Goal: Transaction & Acquisition: Purchase product/service

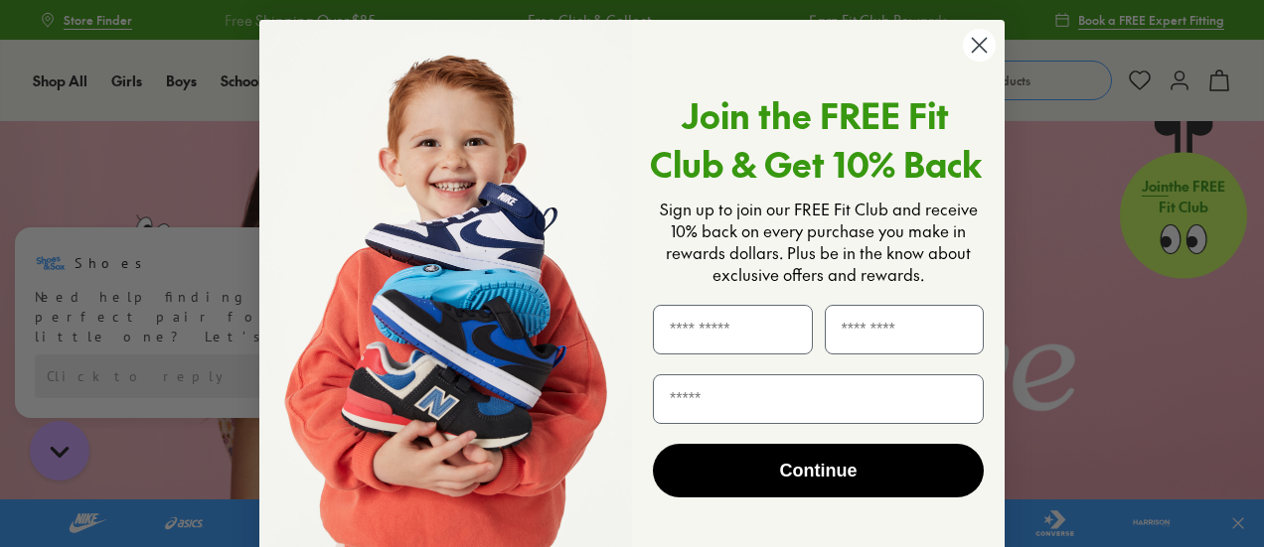
click at [974, 21] on form "Join the FREE Fit Club & Get 10% Back Sign up to join our FREE Fit Club and rec…" at bounding box center [631, 299] width 745 height 559
click at [980, 57] on circle "Close dialog" at bounding box center [979, 45] width 33 height 33
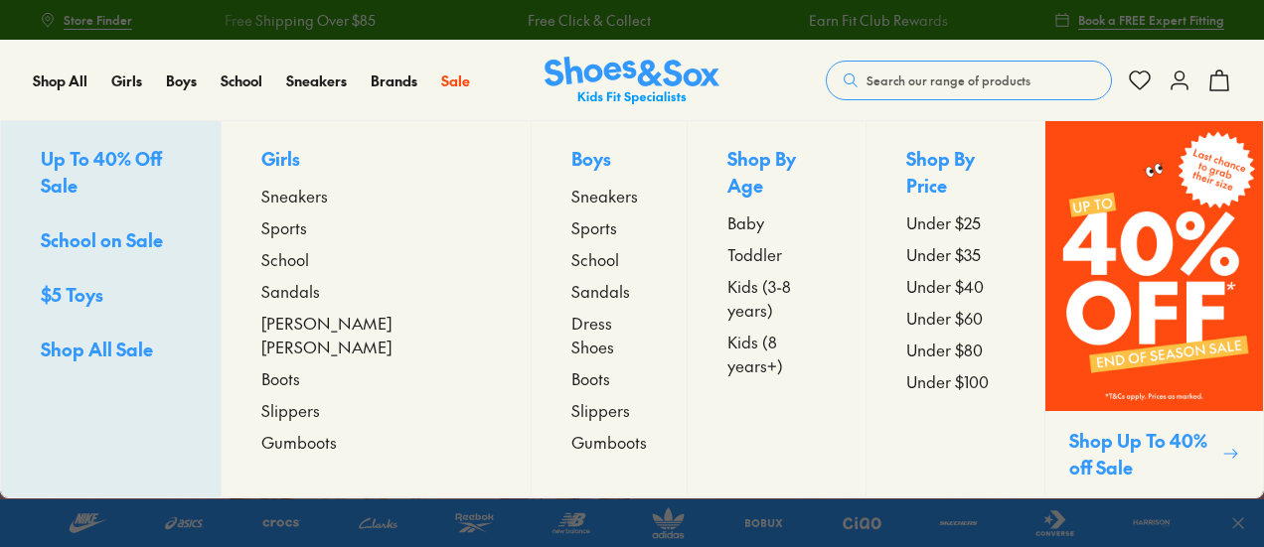
click at [906, 274] on span "Under $40" at bounding box center [944, 286] width 77 height 24
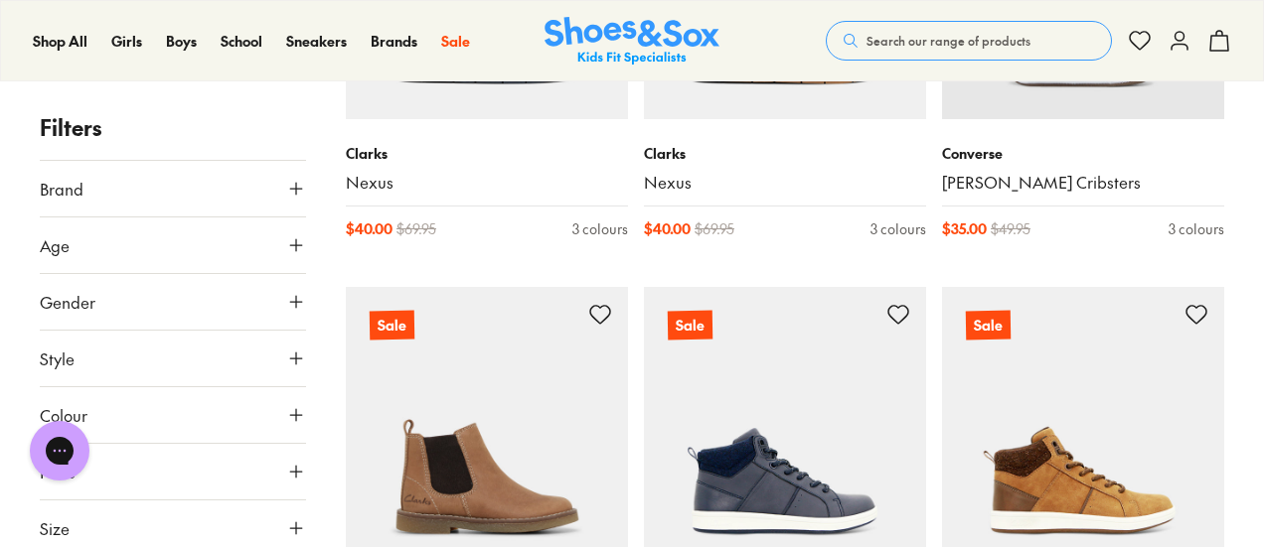
scroll to position [596, 0]
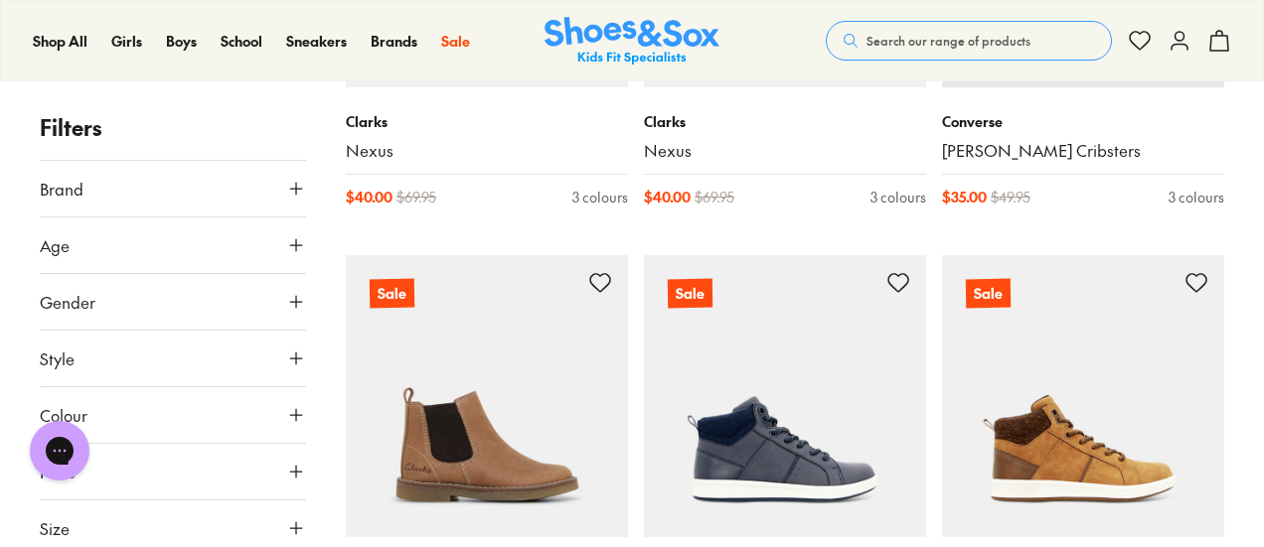
click at [294, 524] on icon at bounding box center [296, 529] width 20 height 20
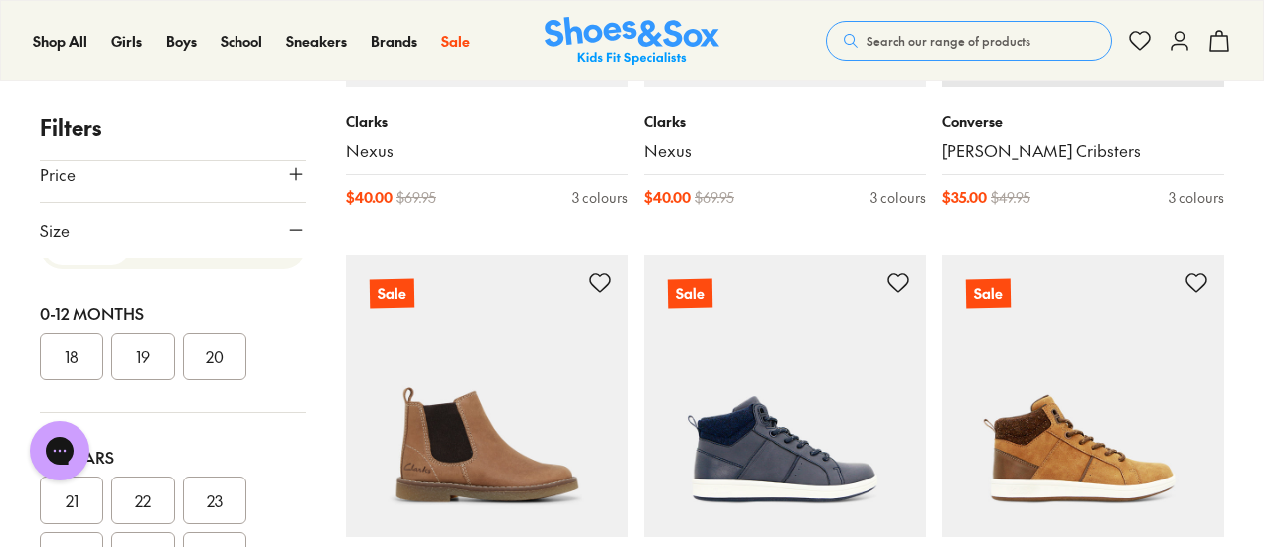
scroll to position [0, 0]
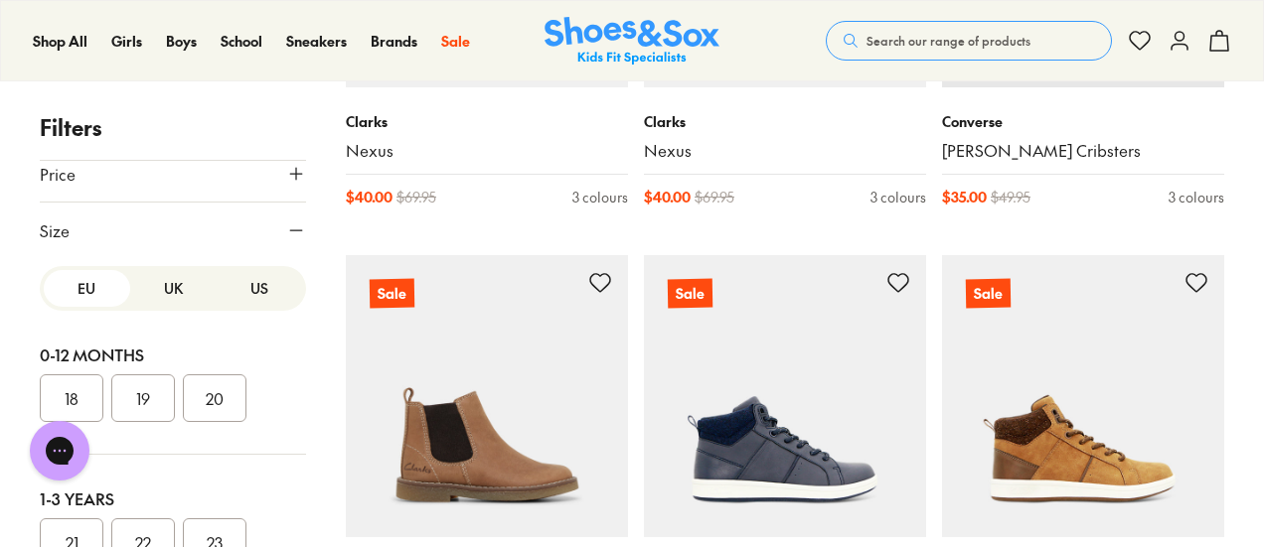
click at [161, 283] on button "UK" at bounding box center [173, 288] width 86 height 37
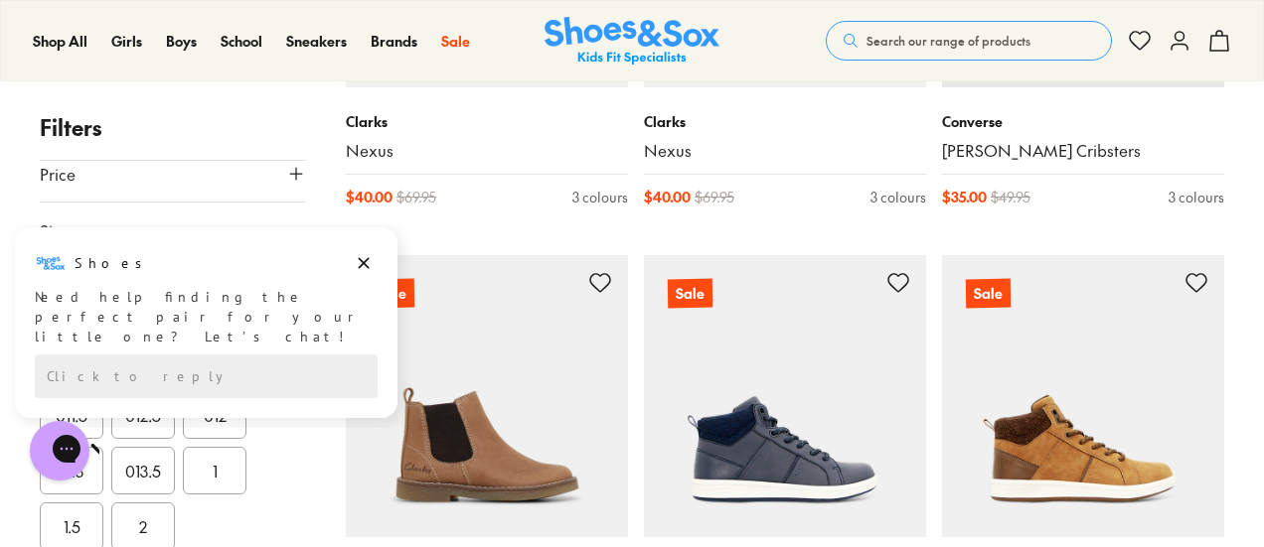
scroll to position [552, 0]
click at [362, 264] on icon "Dismiss campaign" at bounding box center [364, 263] width 11 height 11
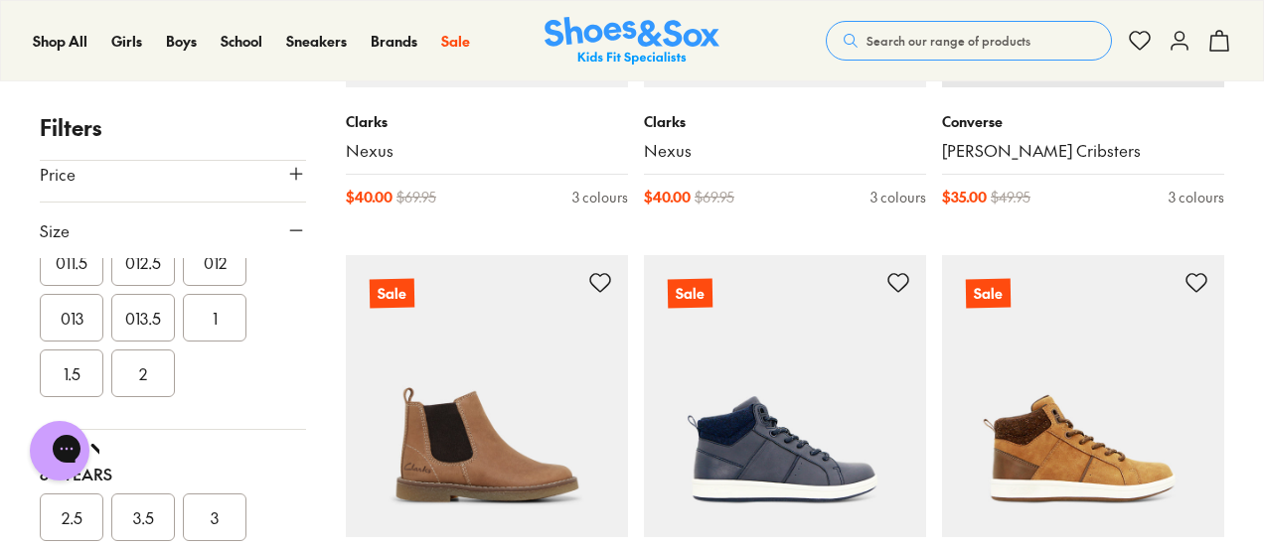
scroll to position [699, 0]
click at [141, 369] on button "2" at bounding box center [143, 377] width 64 height 48
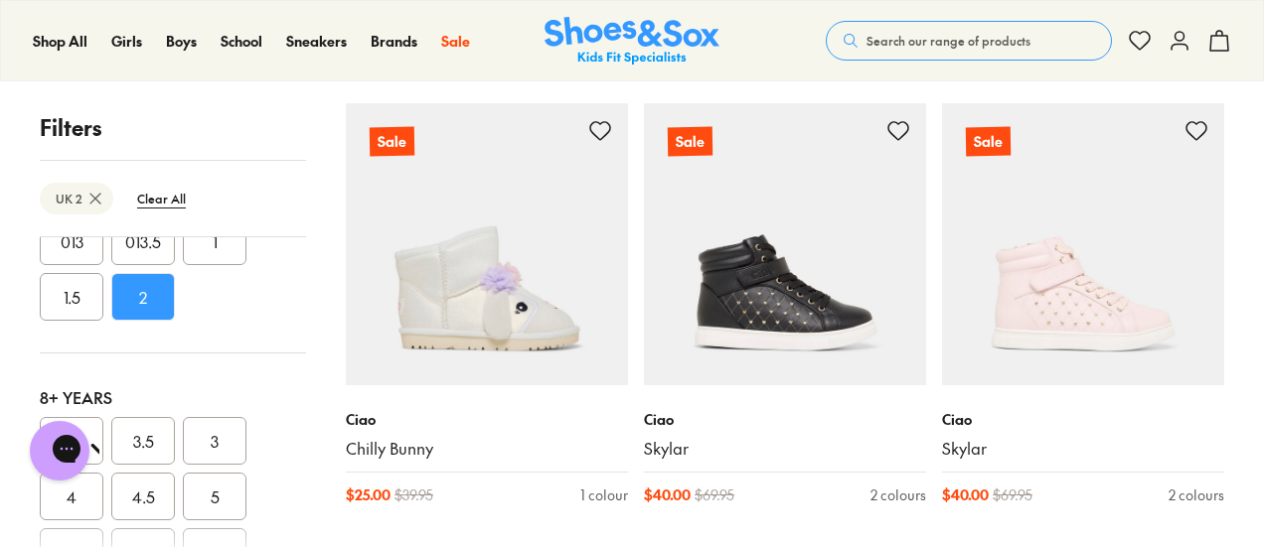
scroll to position [455, 0]
click at [223, 440] on button "3" at bounding box center [215, 440] width 64 height 48
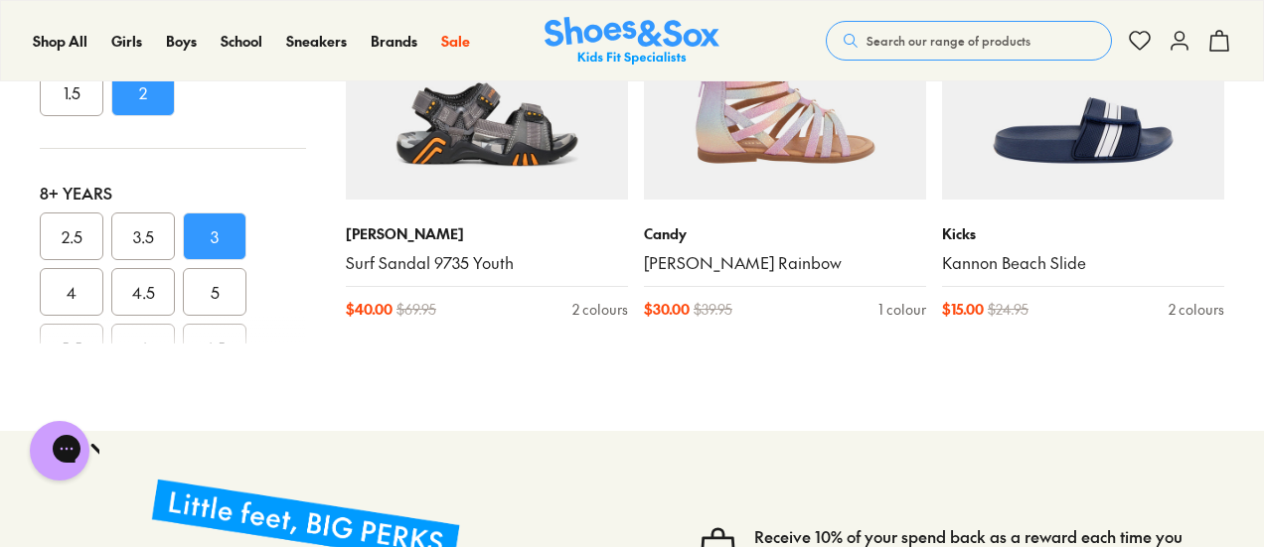
scroll to position [2635, 0]
